Goal: Find specific fact: Find specific fact

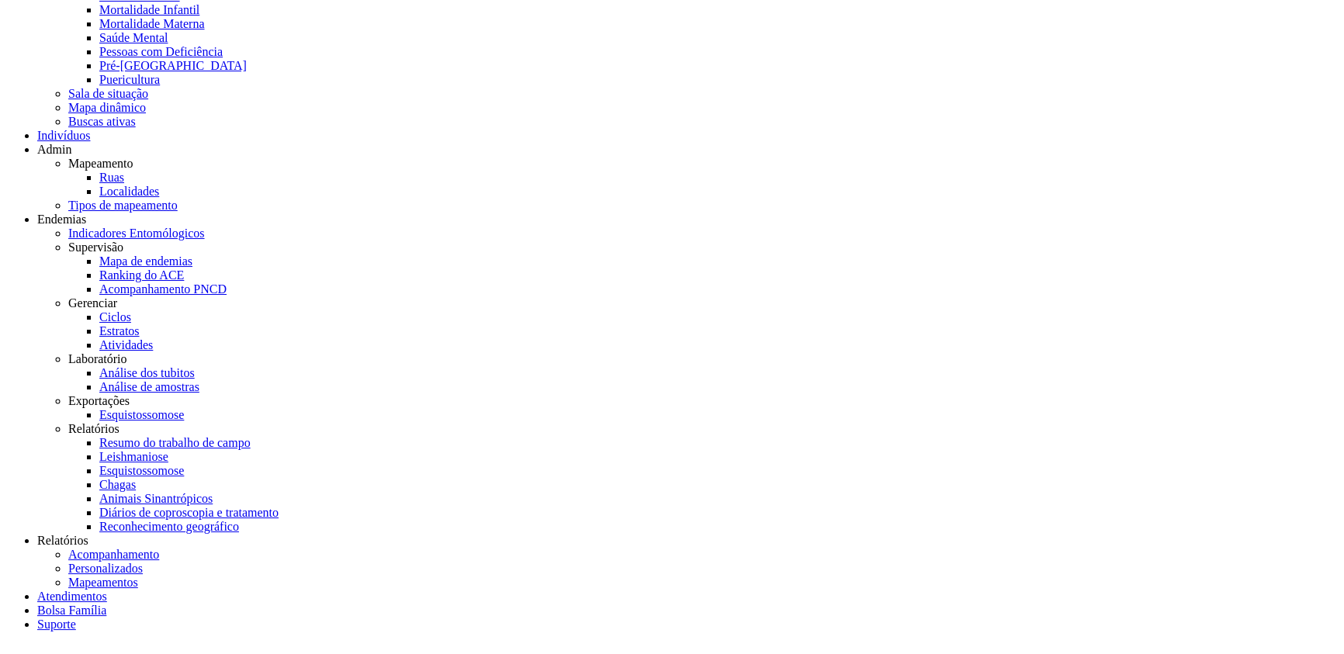
scroll to position [300, 0]
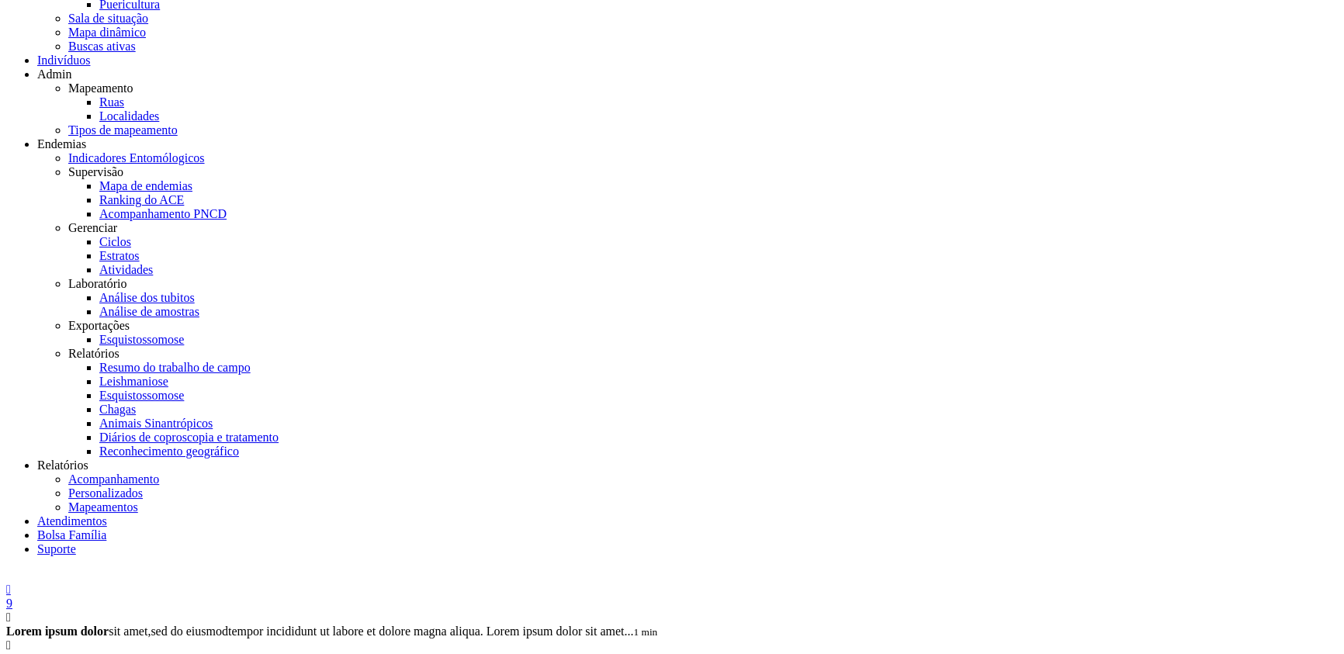
drag, startPoint x: 154, startPoint y: 137, endPoint x: 230, endPoint y: 144, distance: 77.1
drag, startPoint x: 173, startPoint y: 148, endPoint x: 290, endPoint y: 153, distance: 117.3
copy small "700 0059 4846 1801"
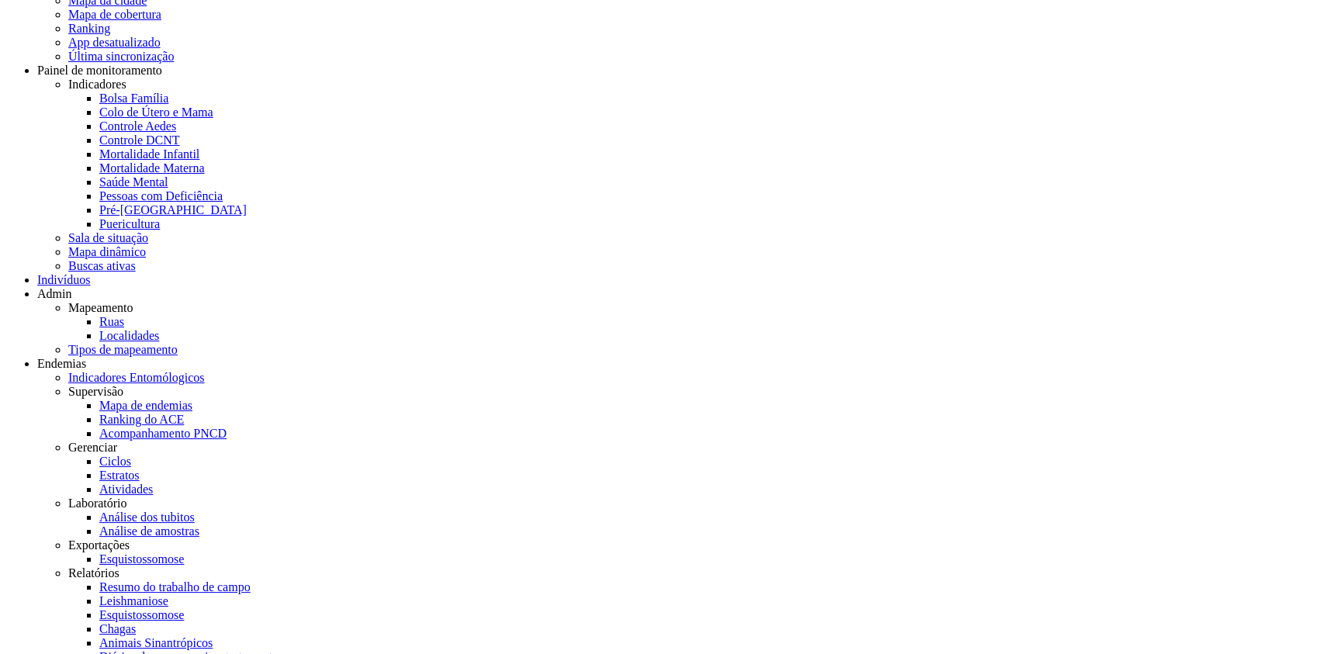
scroll to position [47, 0]
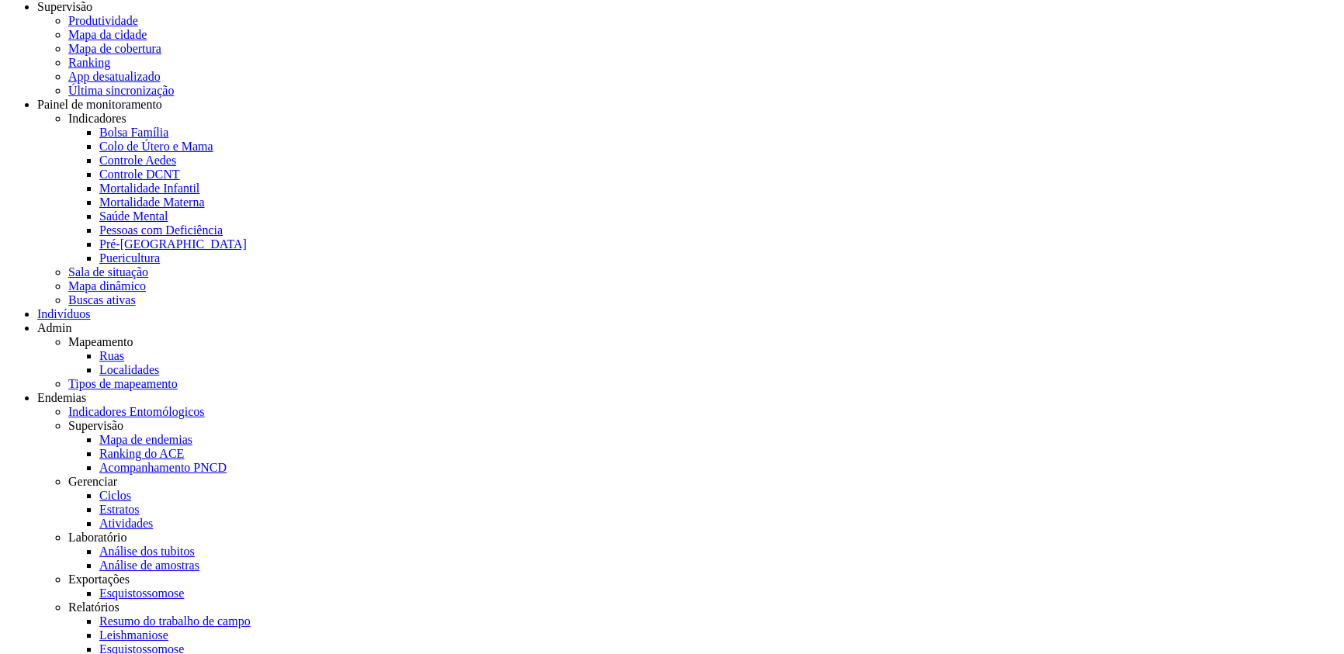
drag, startPoint x: 780, startPoint y: 289, endPoint x: 699, endPoint y: 292, distance: 80.8
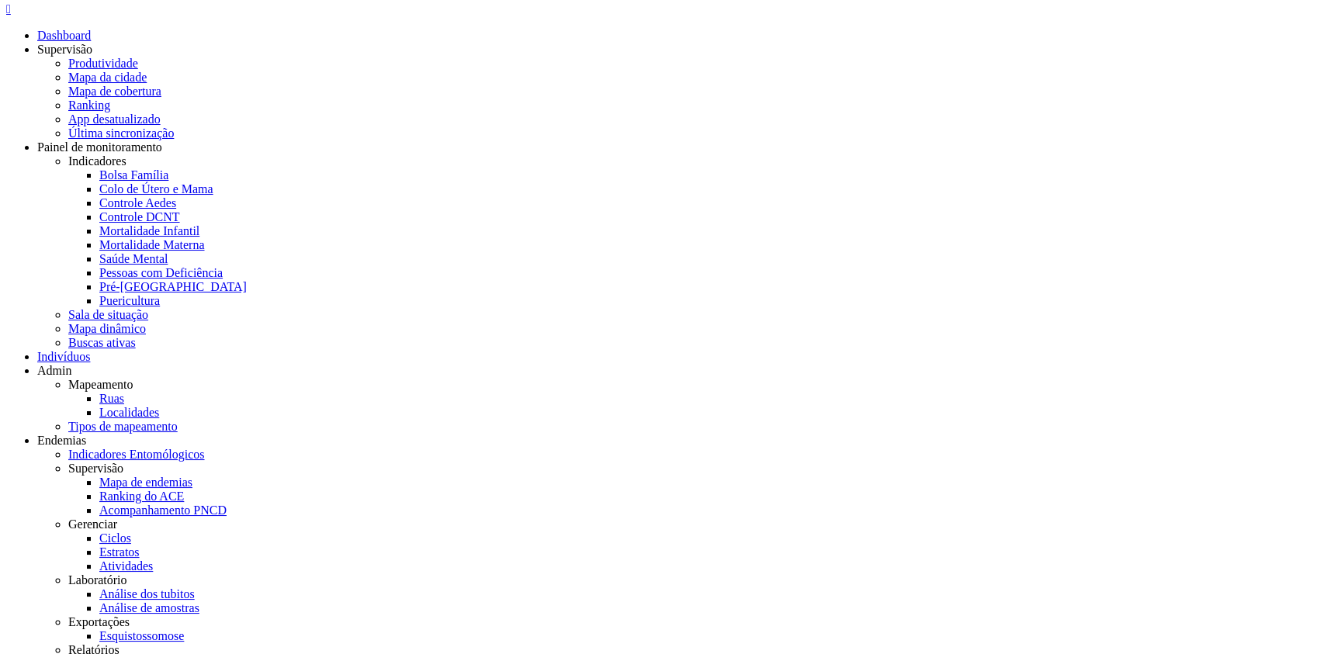
scroll to position [0, 0]
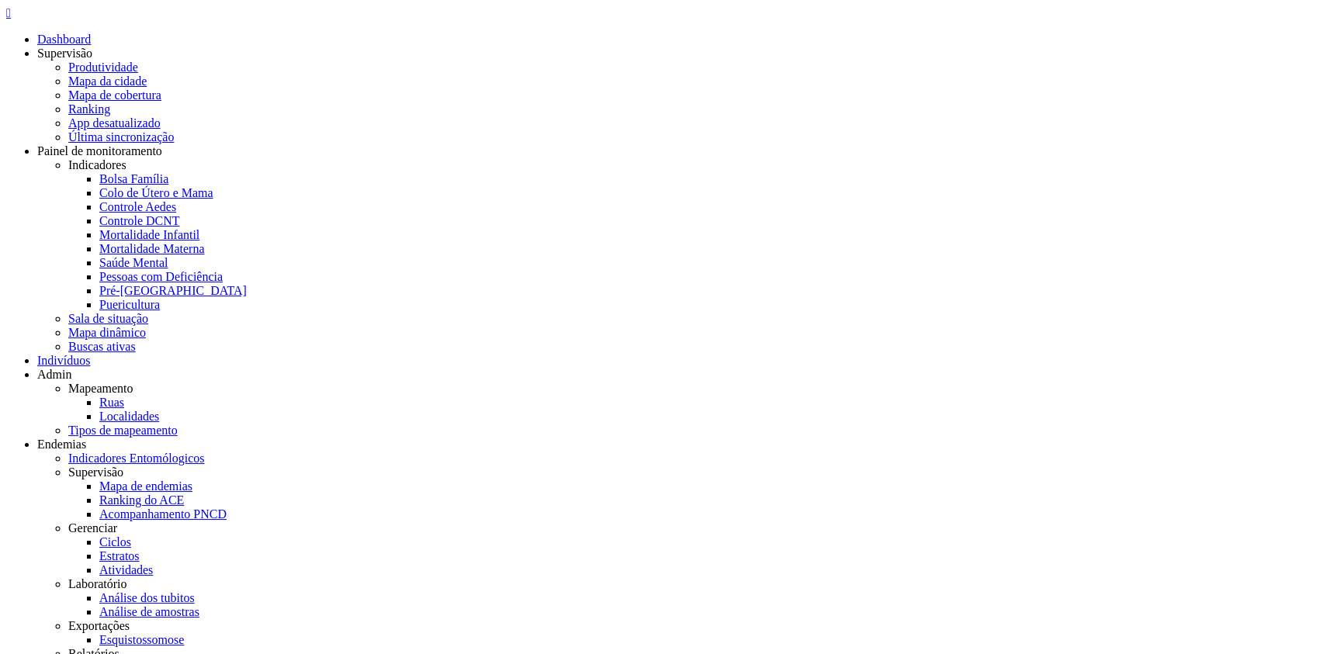
drag, startPoint x: 653, startPoint y: 492, endPoint x: 810, endPoint y: 286, distance: 259.2
drag, startPoint x: 466, startPoint y: 435, endPoint x: 480, endPoint y: 433, distance: 14.8
drag, startPoint x: 597, startPoint y: 453, endPoint x: 679, endPoint y: 453, distance: 82.2
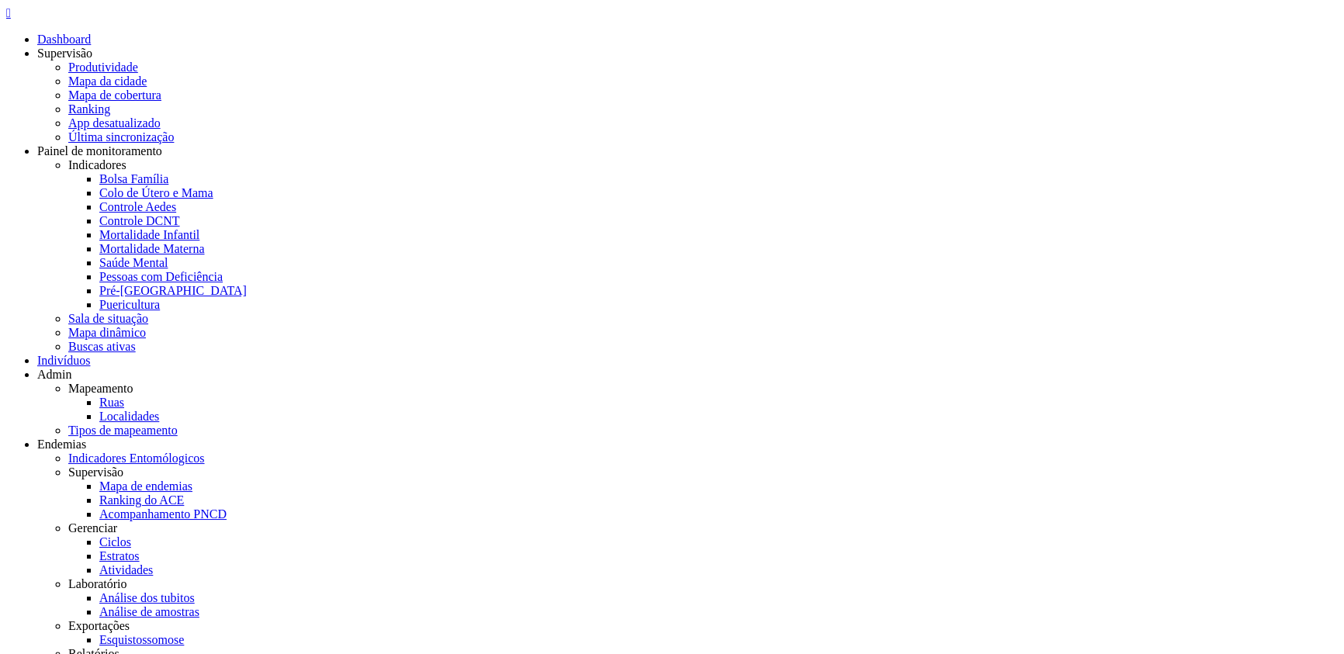
copy span "Angico - Gato"
drag, startPoint x: 655, startPoint y: 490, endPoint x: 598, endPoint y: 489, distance: 56.7
copy span "44630-000"
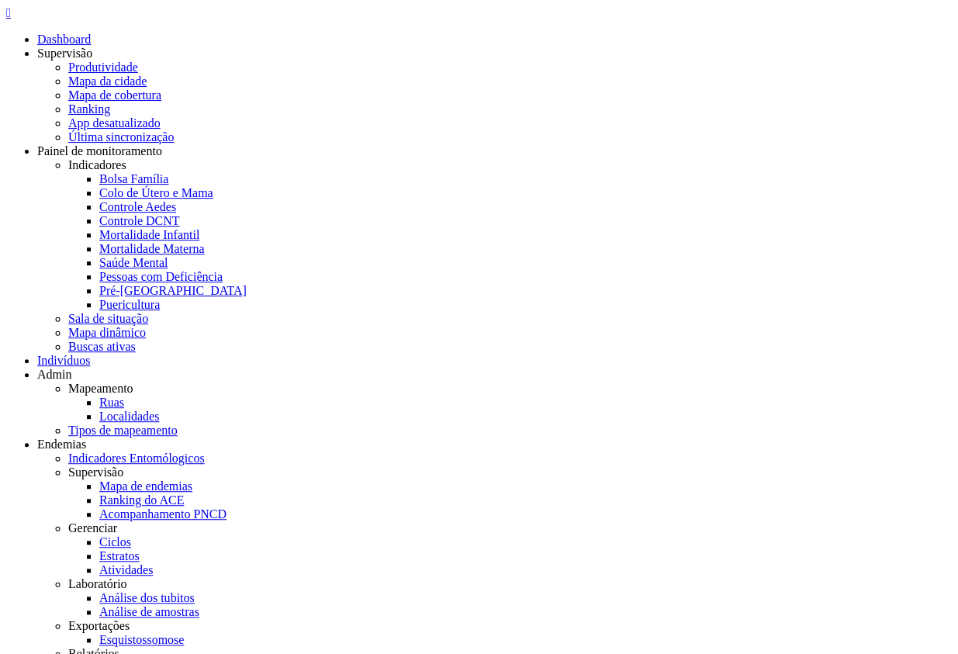
click at [19, 20] on div "" at bounding box center [479, 13] width 946 height 14
click at [124, 396] on link "Ruas" at bounding box center [111, 402] width 25 height 13
